Goal: Task Accomplishment & Management: Manage account settings

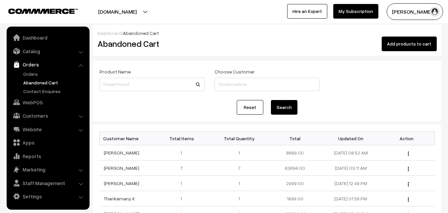
scroll to position [66, 0]
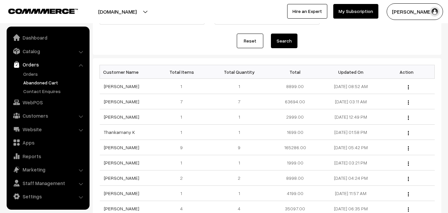
click at [32, 71] on link "Orders" at bounding box center [55, 73] width 66 height 7
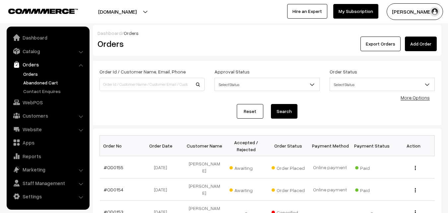
click at [37, 80] on link "Abandoned Cart" at bounding box center [55, 82] width 66 height 7
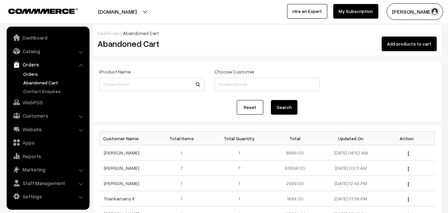
click at [32, 71] on link "Orders" at bounding box center [55, 73] width 66 height 7
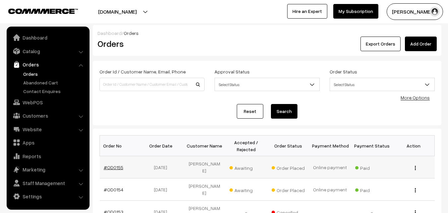
click at [113, 167] on link "#OD0155" at bounding box center [114, 167] width 20 height 6
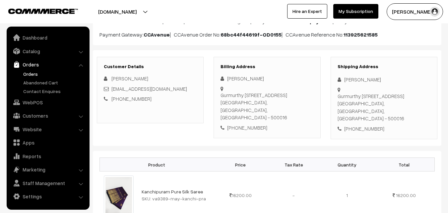
scroll to position [66, 0]
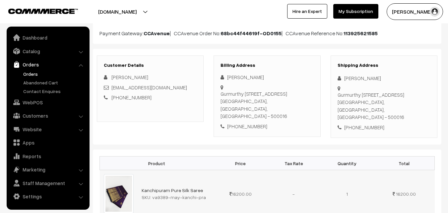
drag, startPoint x: 152, startPoint y: 190, endPoint x: 206, endPoint y: 188, distance: 54.4
click at [206, 193] on div "SKU: va9389-may-kanchi-pra" at bounding box center [176, 196] width 68 height 7
copy div "va9389-may-kanchi-pra"
click at [32, 50] on link "Catalog" at bounding box center [47, 51] width 79 height 12
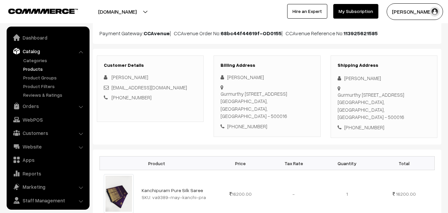
click at [34, 69] on link "Products" at bounding box center [55, 68] width 66 height 7
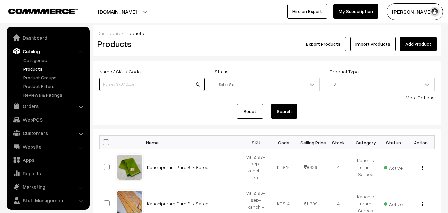
scroll to position [17, 0]
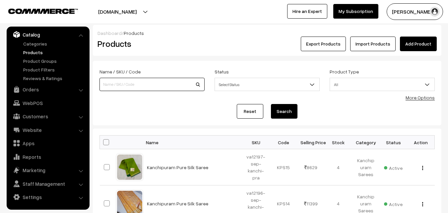
paste input "va9389-may-kanchi-pra"
type input "va9389-may-kanchi-pra"
click at [290, 113] on button "Search" at bounding box center [284, 111] width 27 height 15
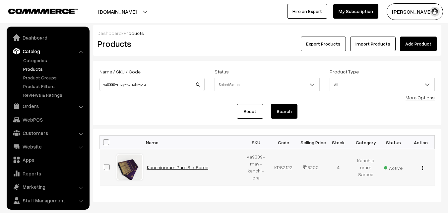
scroll to position [17, 0]
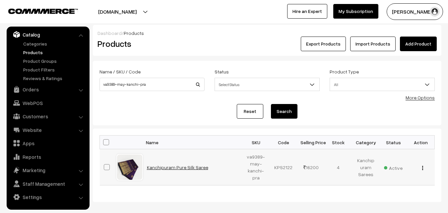
click at [166, 165] on link "Kanchipuram Pure Silk Saree" at bounding box center [177, 167] width 61 height 6
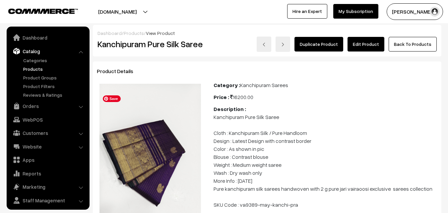
scroll to position [17, 0]
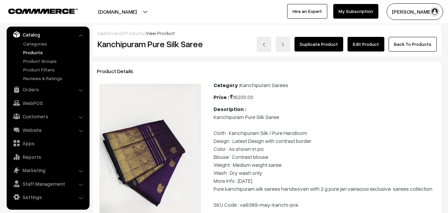
click at [36, 52] on link "Products" at bounding box center [55, 52] width 66 height 7
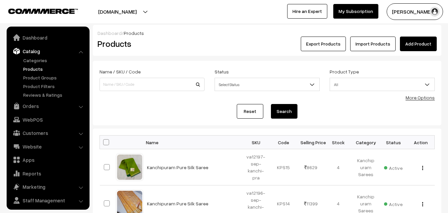
scroll to position [17, 0]
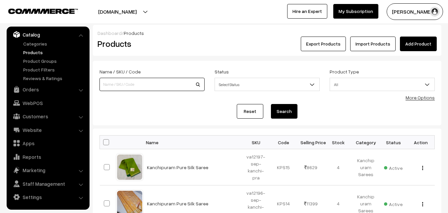
paste input "va9389-may-kanchi-pra"
type input "va9389-may-kanchi-pra"
click at [284, 113] on button "Search" at bounding box center [284, 111] width 27 height 15
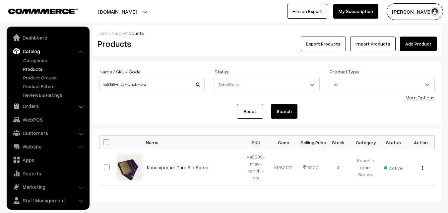
scroll to position [17, 0]
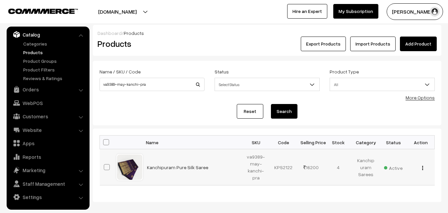
click at [422, 168] on img "button" at bounding box center [422, 167] width 1 height 4
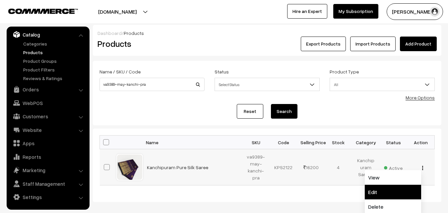
click at [380, 191] on link "Edit" at bounding box center [393, 191] width 56 height 15
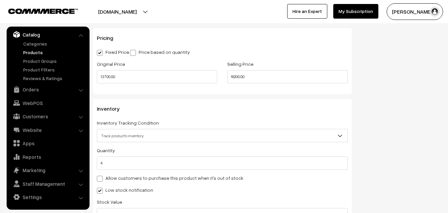
scroll to position [576, 0]
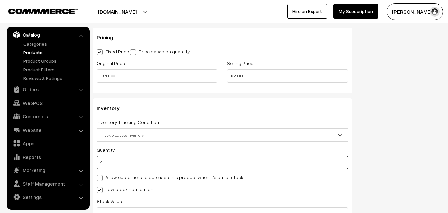
drag, startPoint x: 112, startPoint y: 163, endPoint x: 100, endPoint y: 162, distance: 11.6
click at [100, 162] on input "4" at bounding box center [222, 161] width 251 height 13
type input "0"
type input "4"
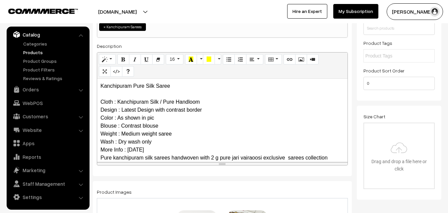
scroll to position [0, 0]
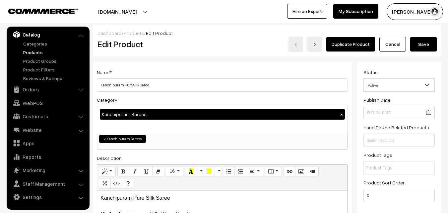
type input "0"
click at [424, 48] on button "Save" at bounding box center [423, 44] width 27 height 15
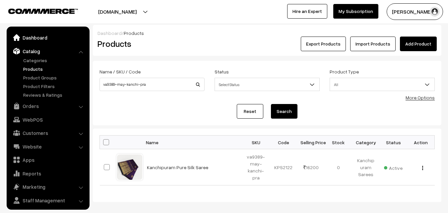
click at [36, 39] on link "Dashboard" at bounding box center [47, 37] width 79 height 12
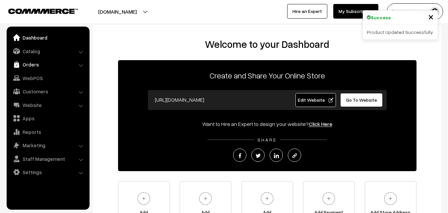
click at [33, 63] on link "Orders" at bounding box center [47, 64] width 79 height 12
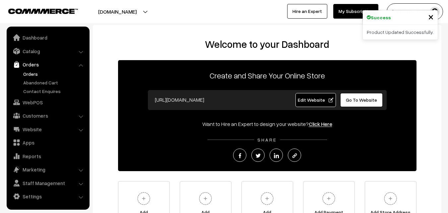
click at [31, 76] on link "Orders" at bounding box center [55, 73] width 66 height 7
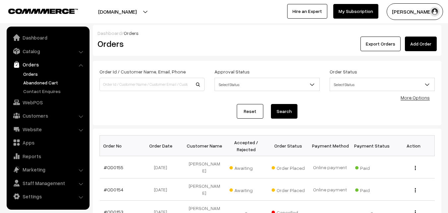
click at [36, 84] on link "Abandoned Cart" at bounding box center [55, 82] width 66 height 7
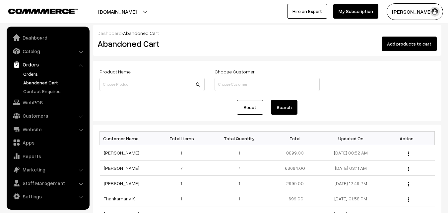
click at [32, 76] on link "Orders" at bounding box center [55, 73] width 66 height 7
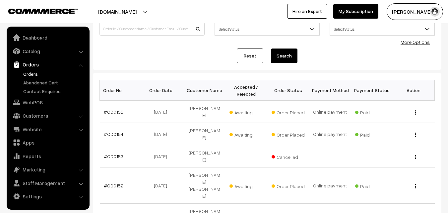
scroll to position [66, 0]
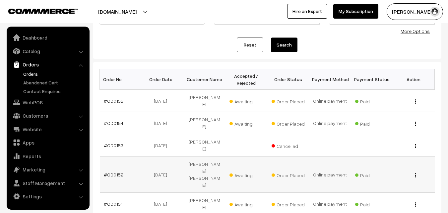
click at [108, 171] on link "#OD0152" at bounding box center [114, 174] width 20 height 6
